Goal: Task Accomplishment & Management: Use online tool/utility

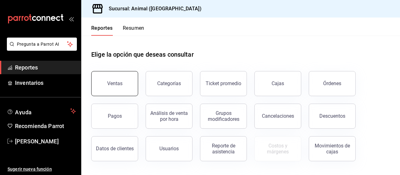
click at [133, 87] on button "Ventas" at bounding box center [114, 83] width 47 height 25
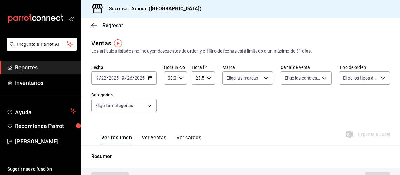
type input "PARROT,UBER_EATS,RAPPI,DIDI_FOOD,ONLINE"
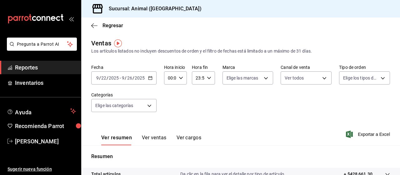
click at [150, 77] on icon "button" at bounding box center [150, 78] width 4 height 4
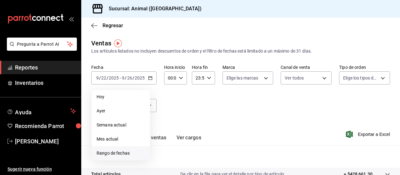
click at [115, 154] on span "Rango de fechas" at bounding box center [121, 153] width 48 height 7
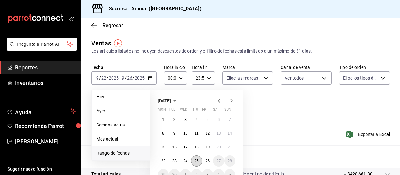
click at [199, 164] on button "25" at bounding box center [196, 160] width 11 height 11
click at [211, 162] on button "26" at bounding box center [207, 160] width 11 height 11
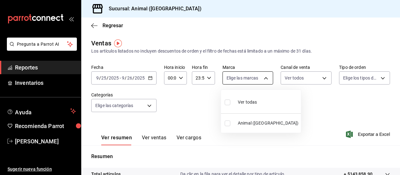
click at [263, 79] on body "Pregunta a Parrot AI Reportes Inventarios Ayuda Recomienda Parrot [PERSON_NAME]…" at bounding box center [200, 87] width 400 height 175
click at [227, 102] on input "checkbox" at bounding box center [228, 102] width 6 height 6
checkbox input "true"
type input "96838179-8fbb-4073-aae3-1789726318c8"
checkbox input "true"
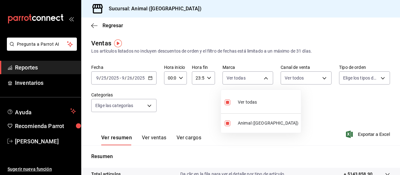
click at [378, 78] on div at bounding box center [200, 87] width 400 height 175
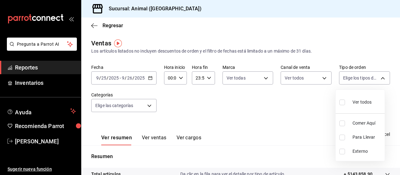
click at [378, 78] on body "Pregunta a Parrot AI Reportes Inventarios Ayuda Recomienda Parrot [PERSON_NAME]…" at bounding box center [200, 87] width 400 height 175
click at [343, 103] on input "checkbox" at bounding box center [343, 102] width 6 height 6
checkbox input "true"
type input "89cc3392-1a89-49ed-91c4-e66ea58282e1,025cf6ae-25b7-4698-bb98-3d77af74a196,EXTER…"
checkbox input "true"
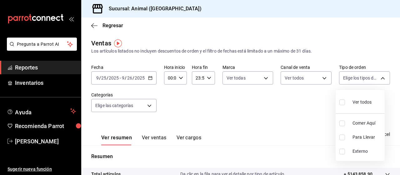
checkbox input "true"
click at [149, 105] on div at bounding box center [200, 87] width 400 height 175
click at [149, 105] on body "Pregunta a Parrot AI Reportes Inventarios Ayuda Recomienda Parrot [PERSON_NAME]…" at bounding box center [200, 87] width 400 height 175
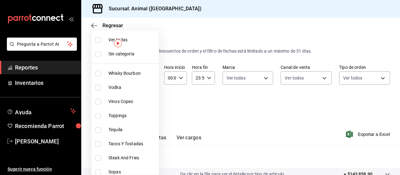
click at [100, 40] on input "checkbox" at bounding box center [98, 40] width 6 height 6
checkbox input "true"
type input "696422f3-042f-4992-a796-20cec1d2addd,ab2f2cdd-2d2d-455a-bd59-969ed93fbee5,5744a…"
checkbox input "true"
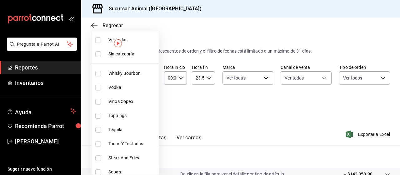
checkbox input "true"
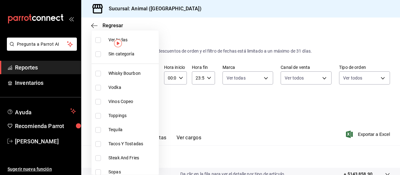
checkbox input "true"
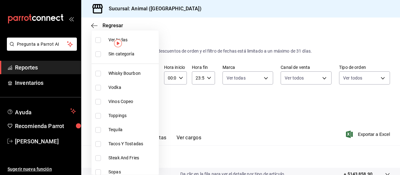
checkbox input "true"
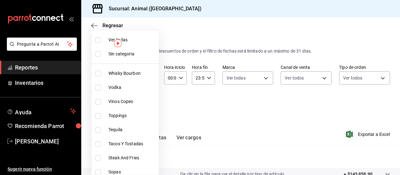
checkbox input "true"
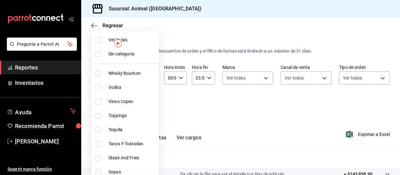
checkbox input "true"
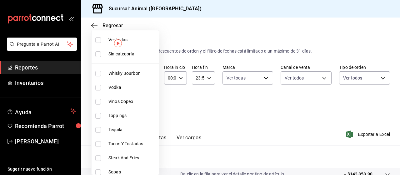
checkbox input "true"
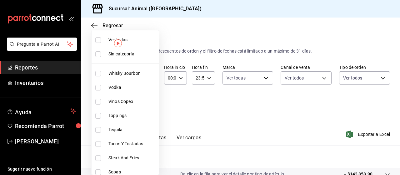
checkbox input "true"
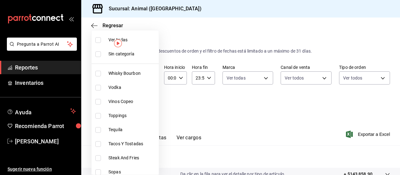
checkbox input "true"
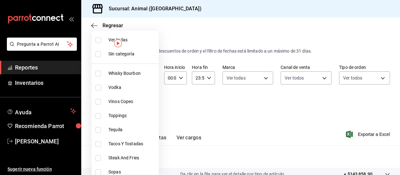
checkbox input "true"
click at [215, 118] on div at bounding box center [200, 87] width 400 height 175
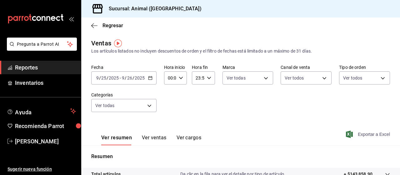
click at [374, 134] on span "Exportar a Excel" at bounding box center [369, 134] width 43 height 8
